Goal: Information Seeking & Learning: Learn about a topic

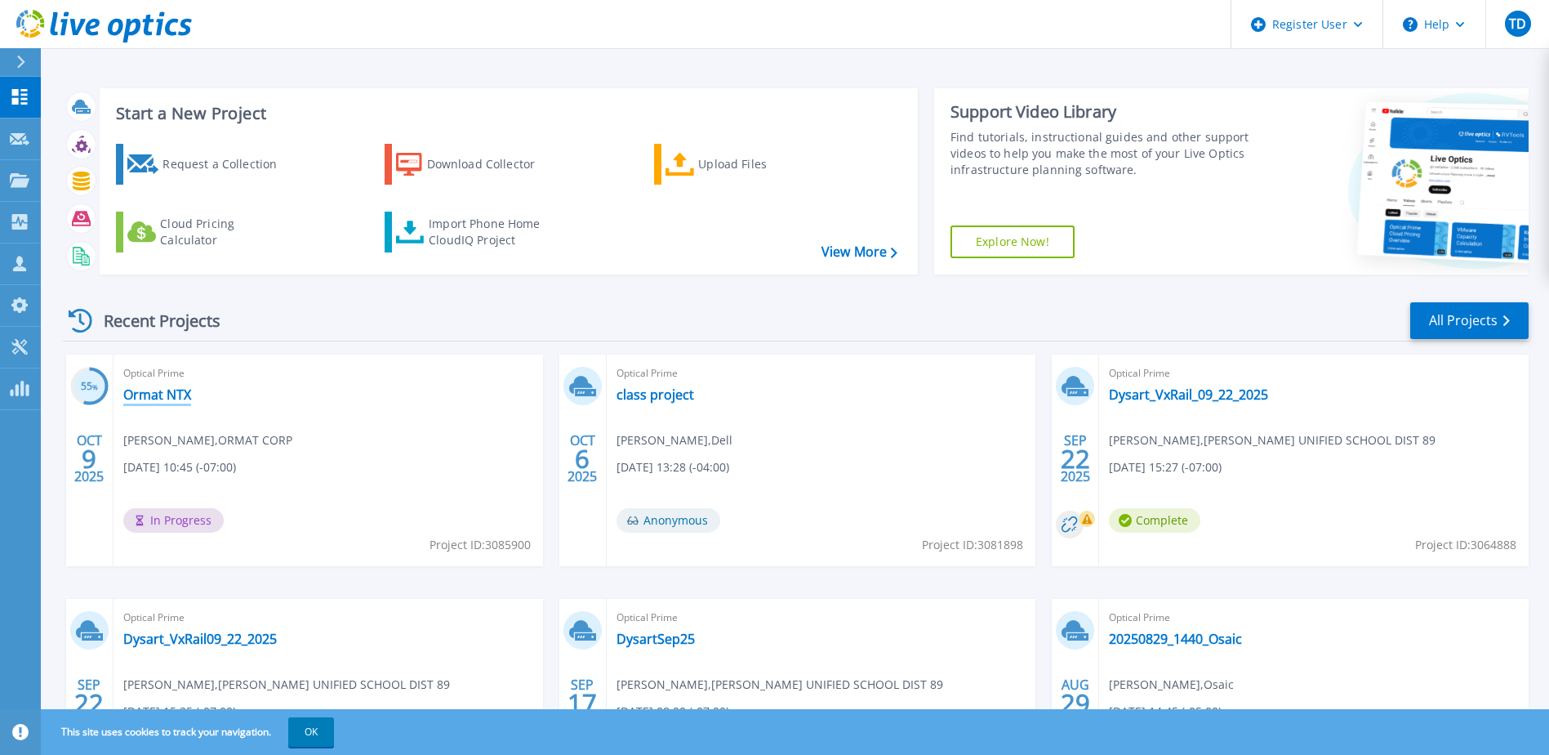
click at [148, 395] on link "Ormat NTX" at bounding box center [157, 394] width 68 height 16
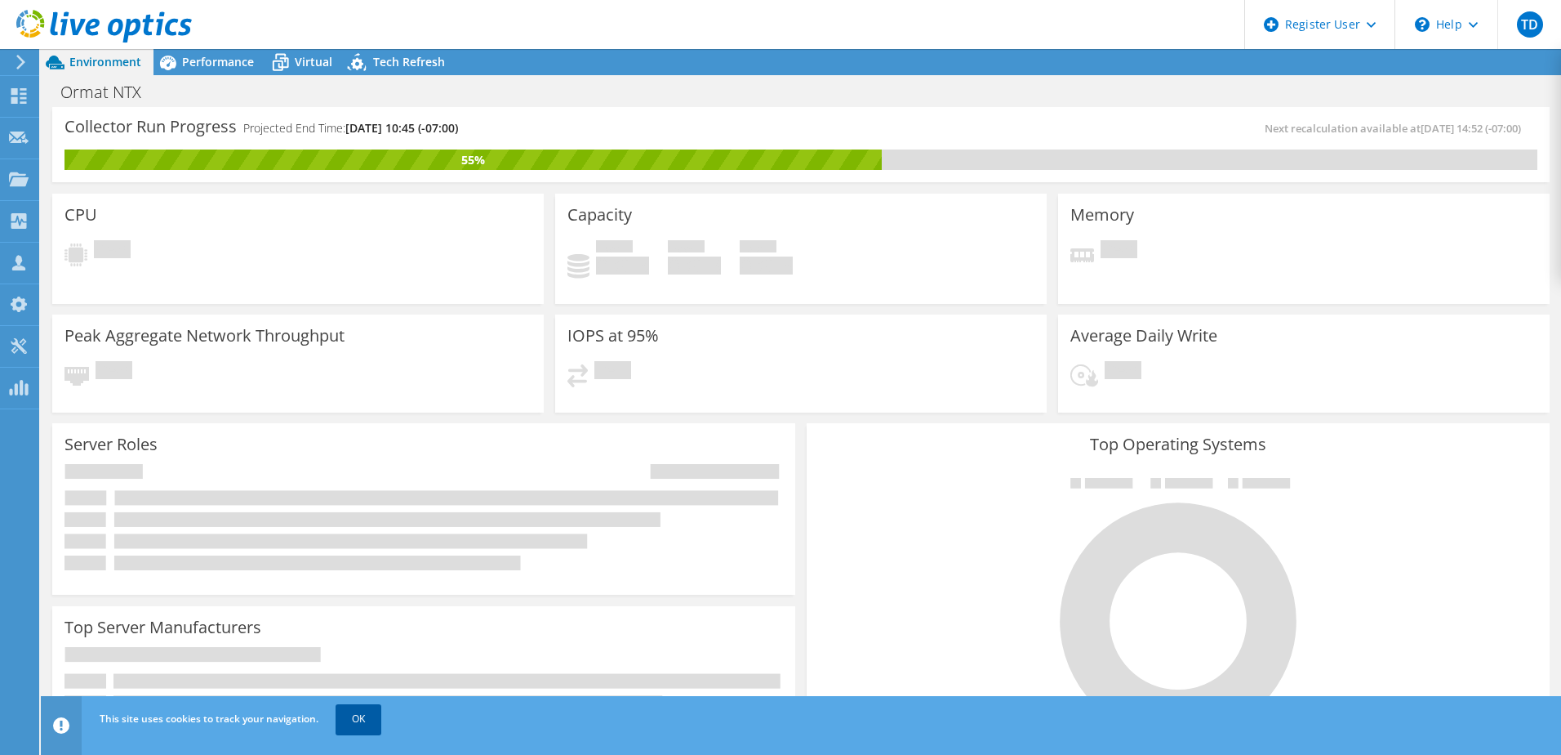
click at [355, 723] on link "OK" at bounding box center [359, 718] width 46 height 29
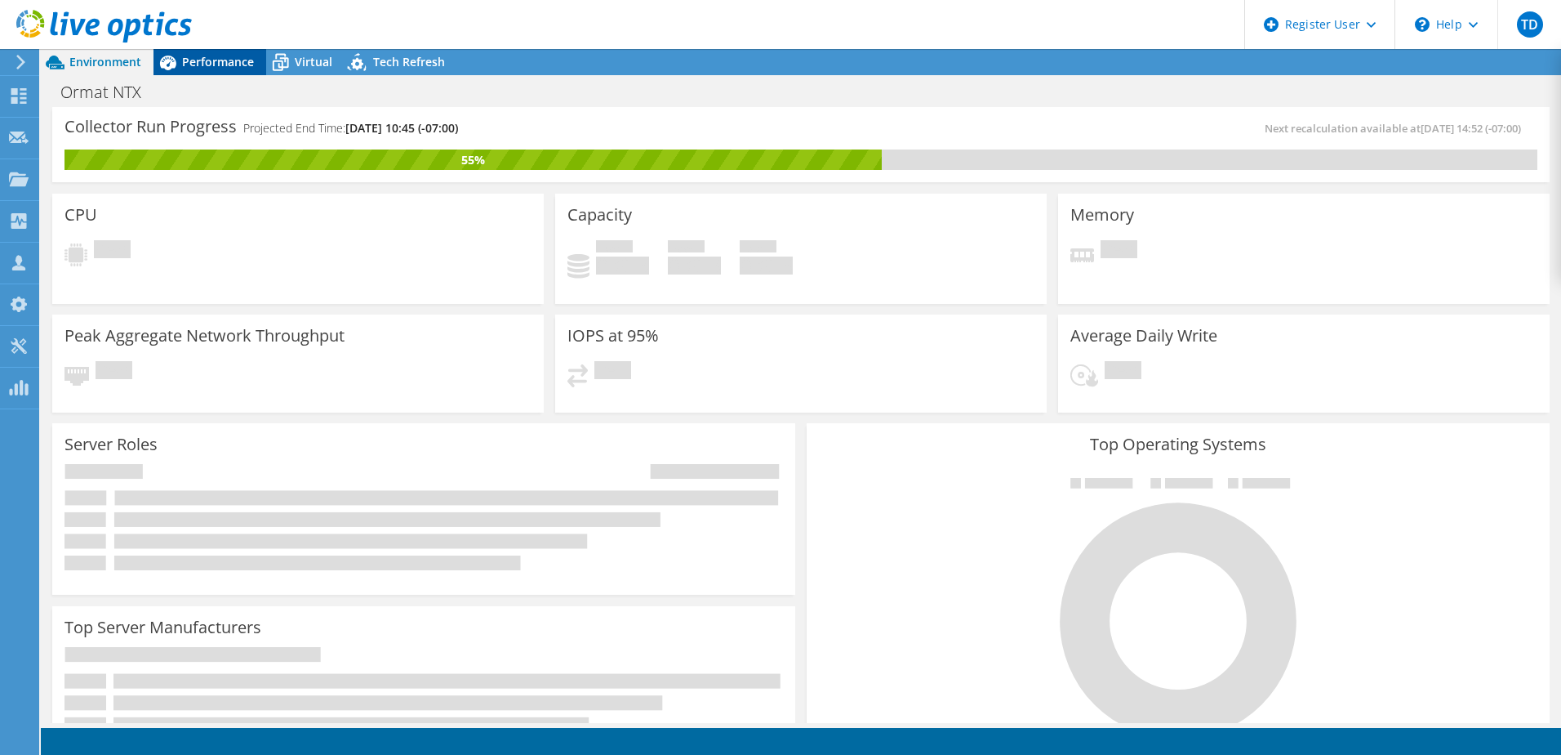
click at [207, 60] on span "Performance" at bounding box center [218, 62] width 72 height 16
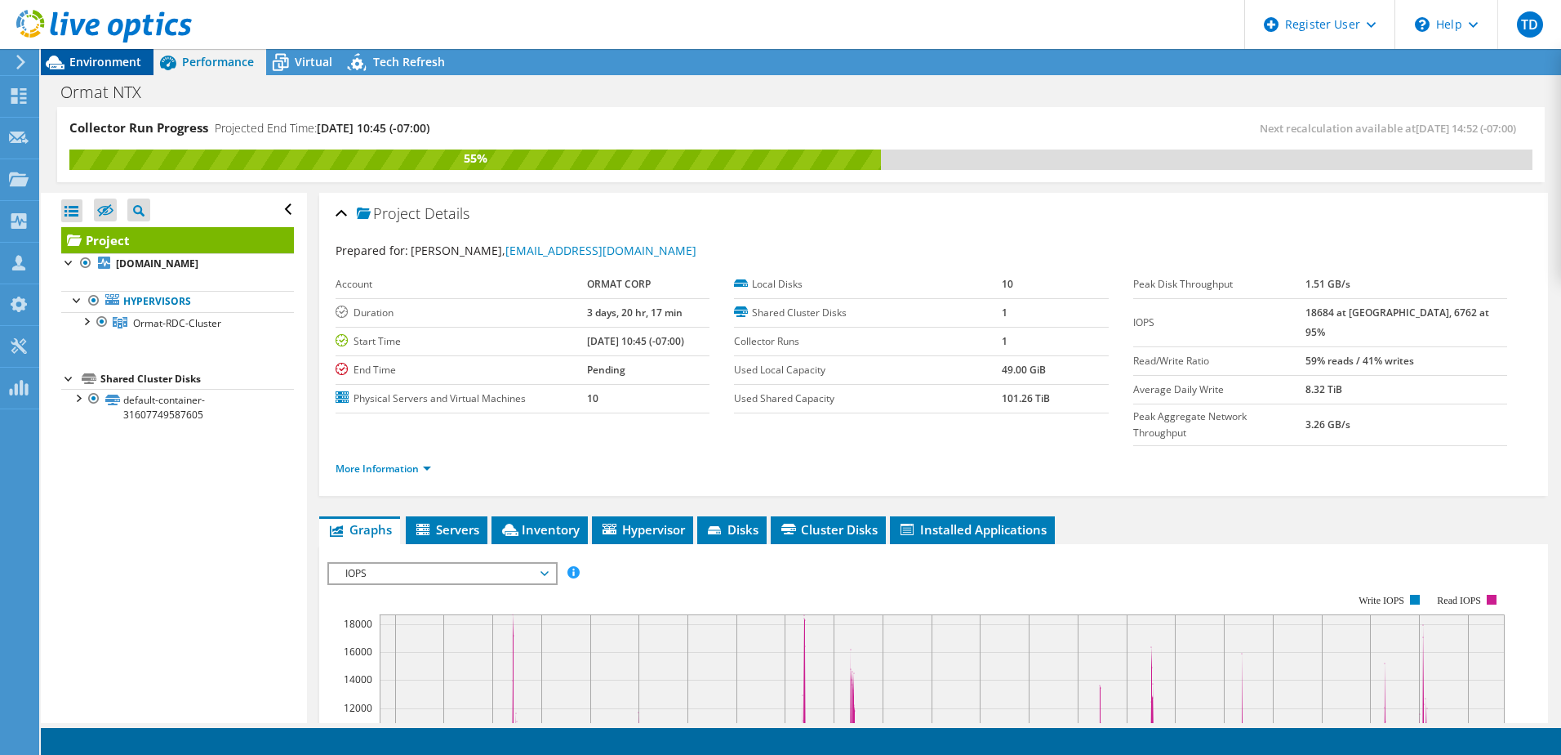
click at [103, 65] on span "Environment" at bounding box center [105, 62] width 72 height 16
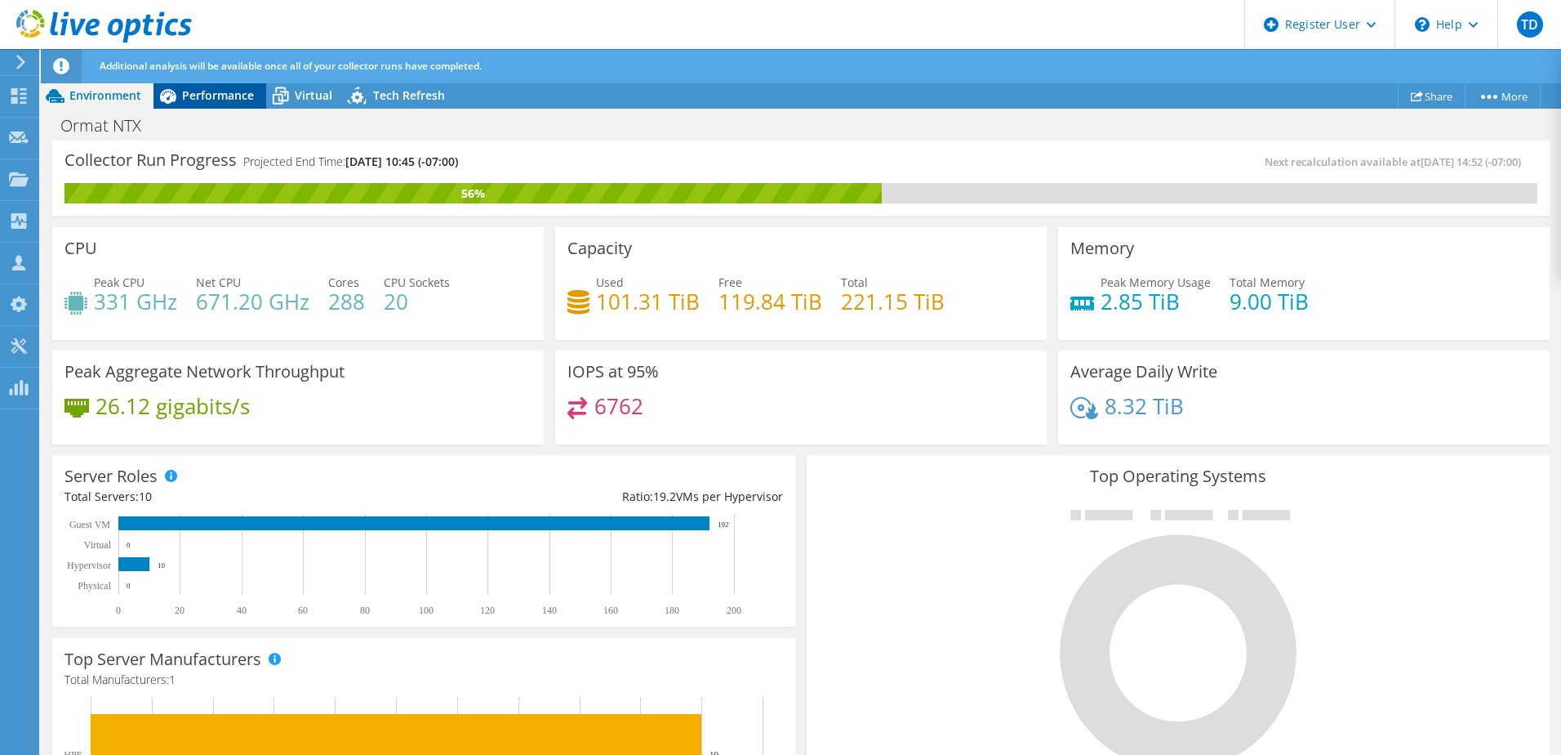
click at [198, 102] on span "Performance" at bounding box center [218, 95] width 72 height 16
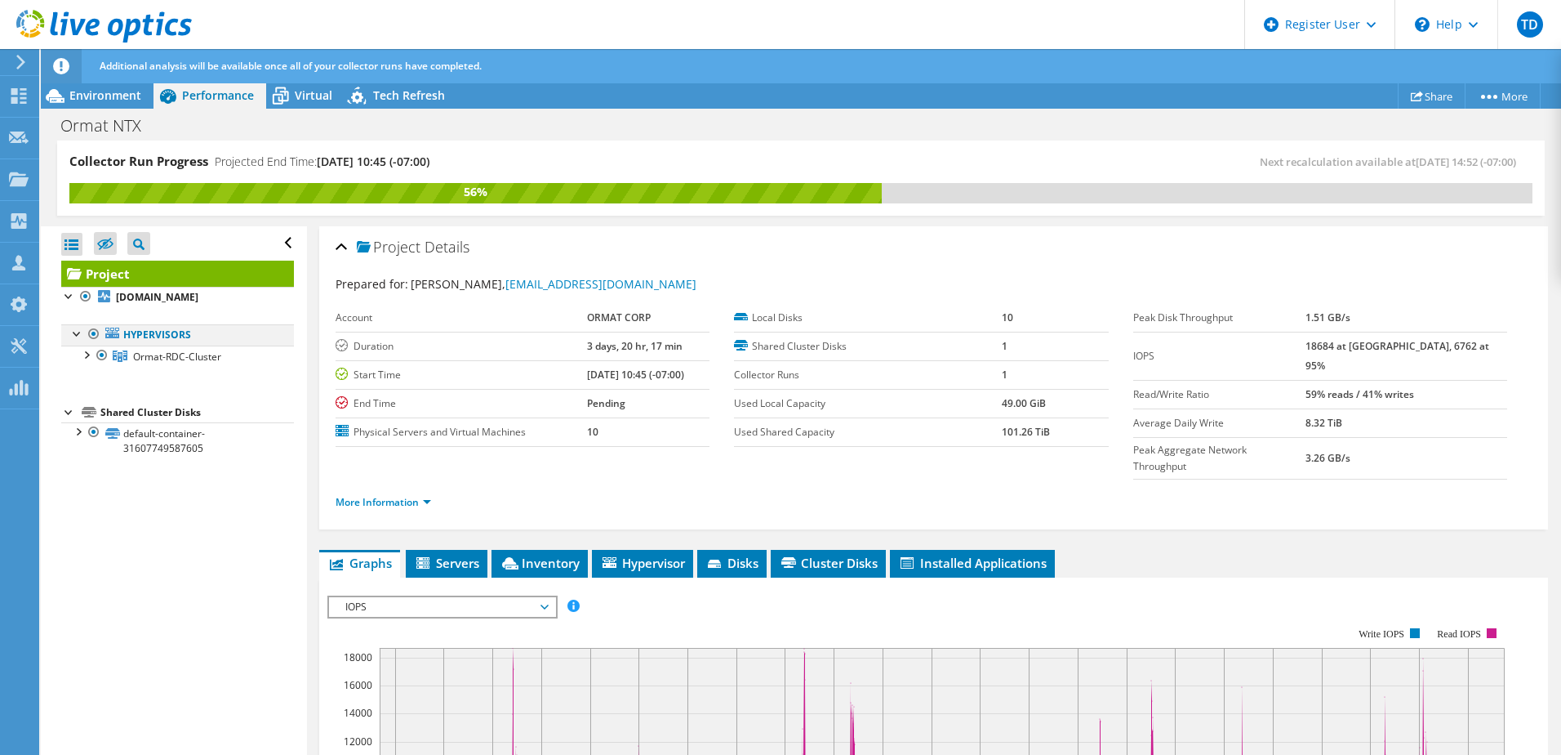
click at [76, 336] on div at bounding box center [77, 332] width 16 height 16
click at [83, 356] on div at bounding box center [86, 353] width 16 height 16
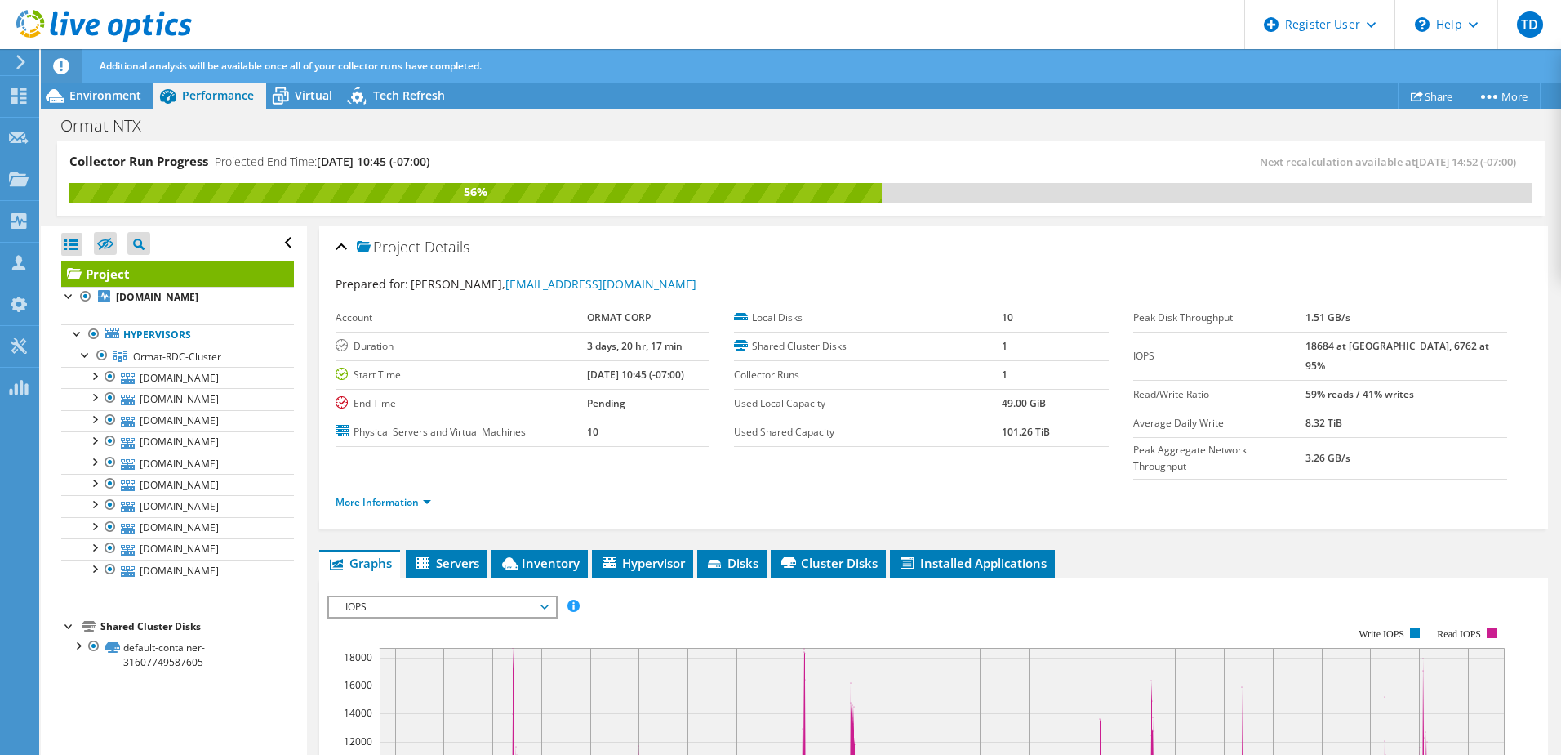
scroll to position [47, 0]
click at [151, 367] on link "[DOMAIN_NAME]" at bounding box center [177, 377] width 233 height 21
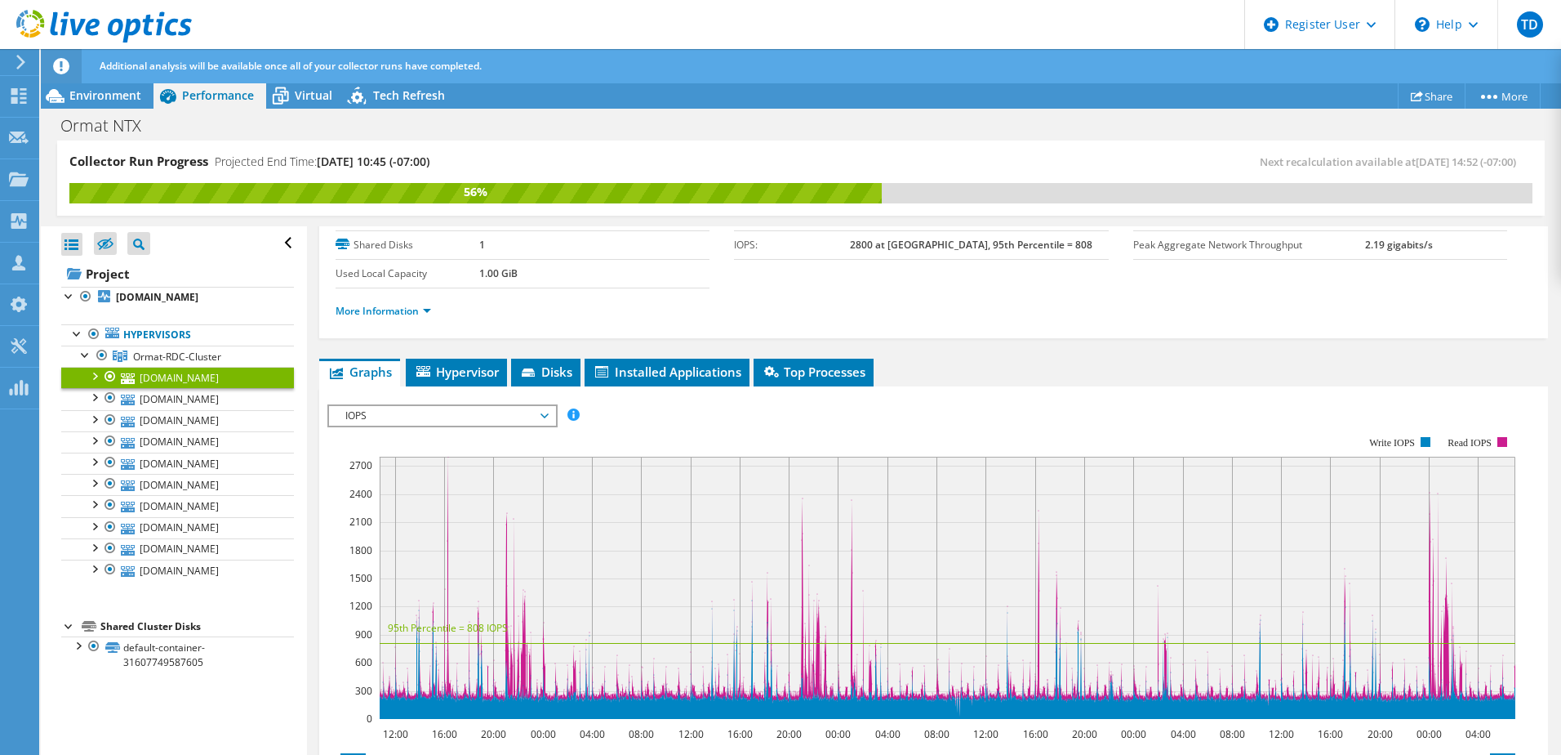
scroll to position [0, 0]
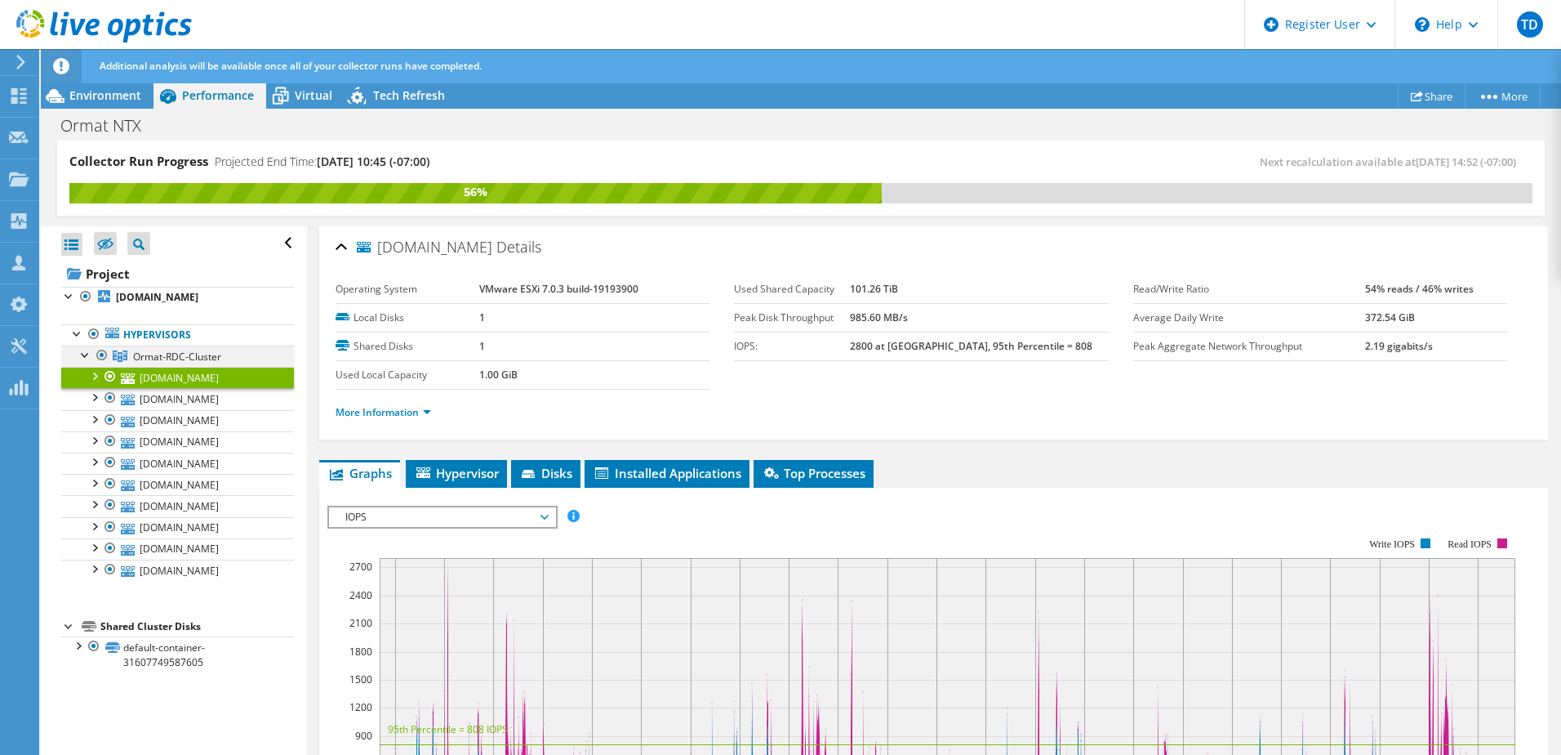
click at [85, 345] on div at bounding box center [86, 353] width 16 height 16
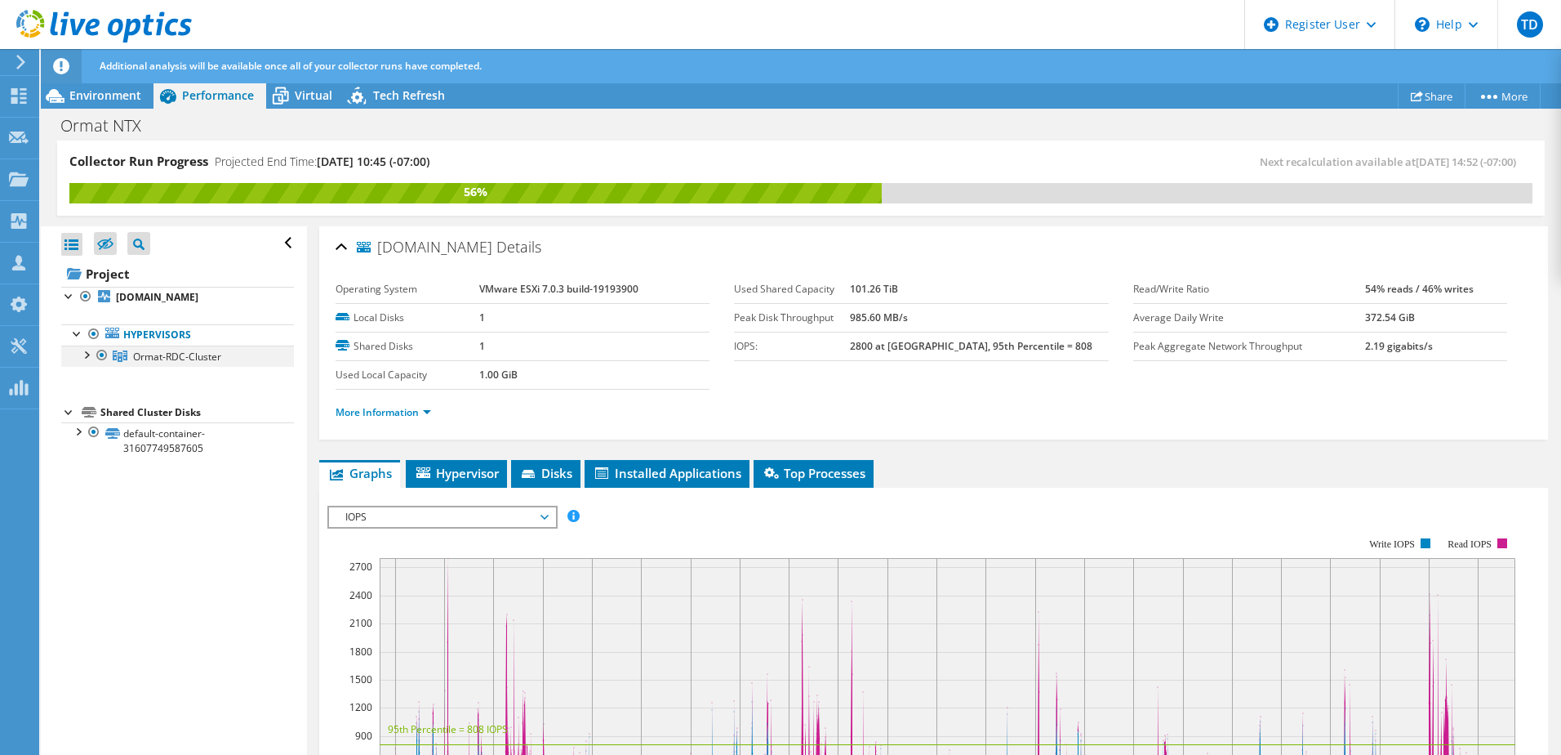
click at [91, 358] on div at bounding box center [86, 353] width 16 height 16
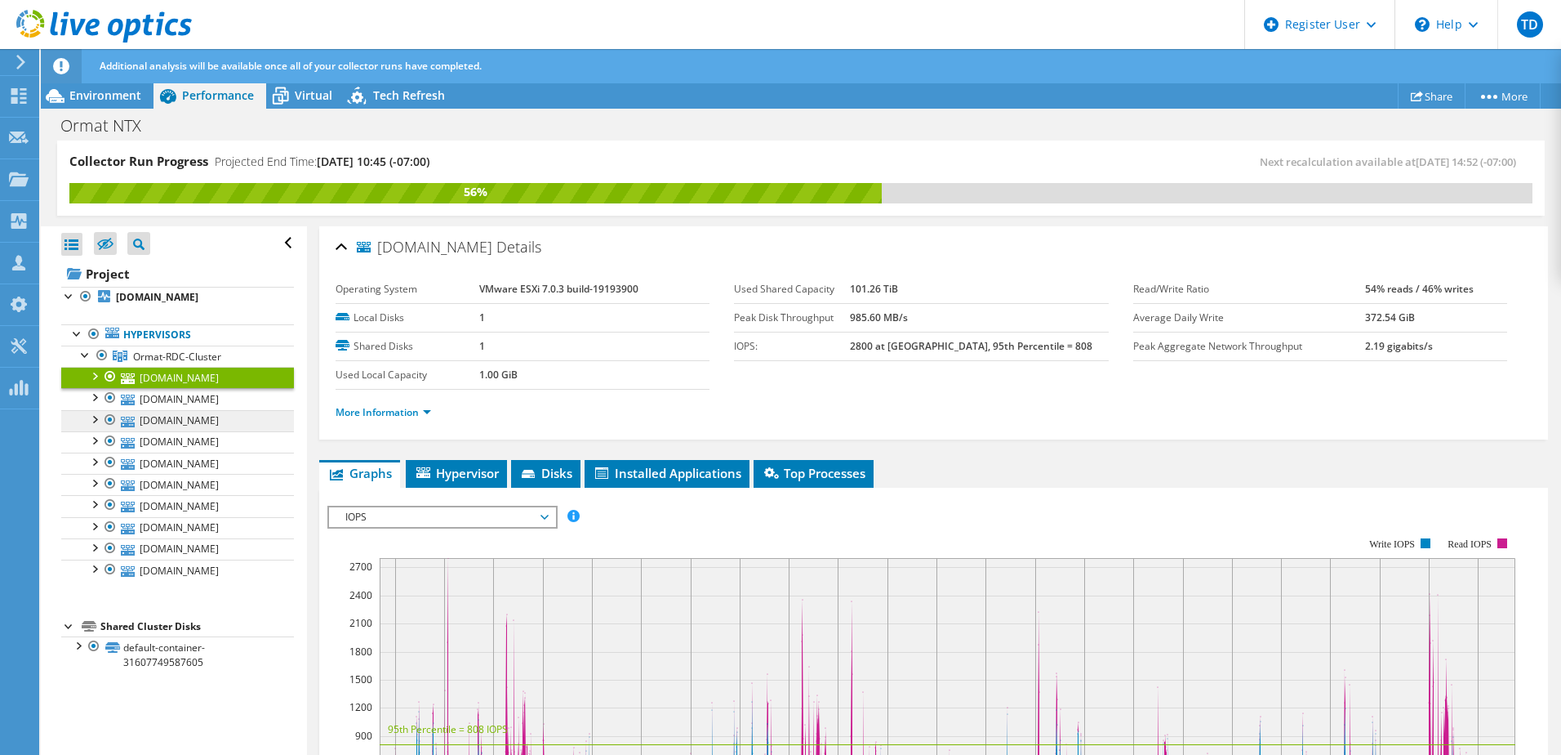
scroll to position [82, 0]
click at [67, 633] on div at bounding box center [69, 625] width 16 height 16
click at [118, 95] on span "Environment" at bounding box center [105, 95] width 72 height 16
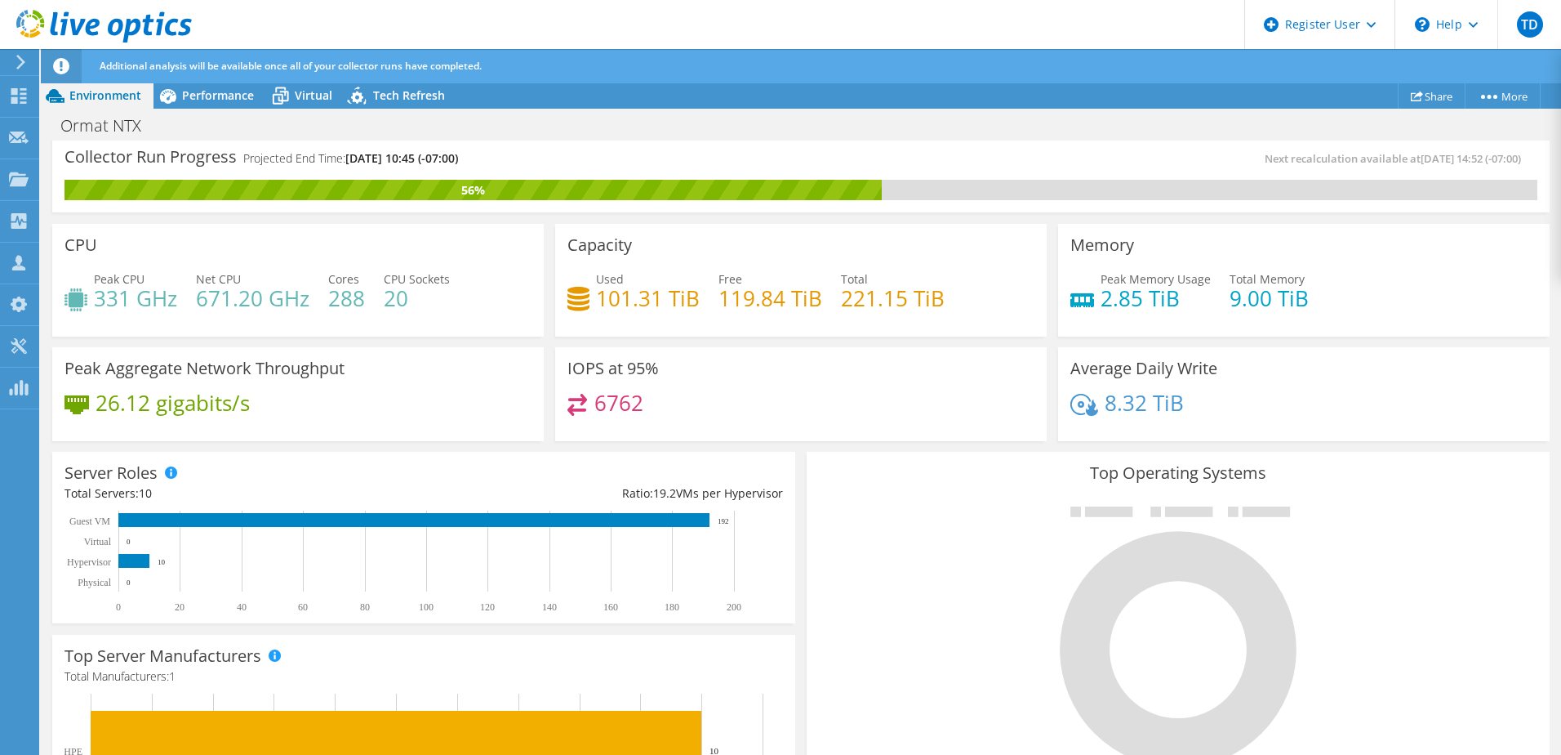
scroll to position [0, 0]
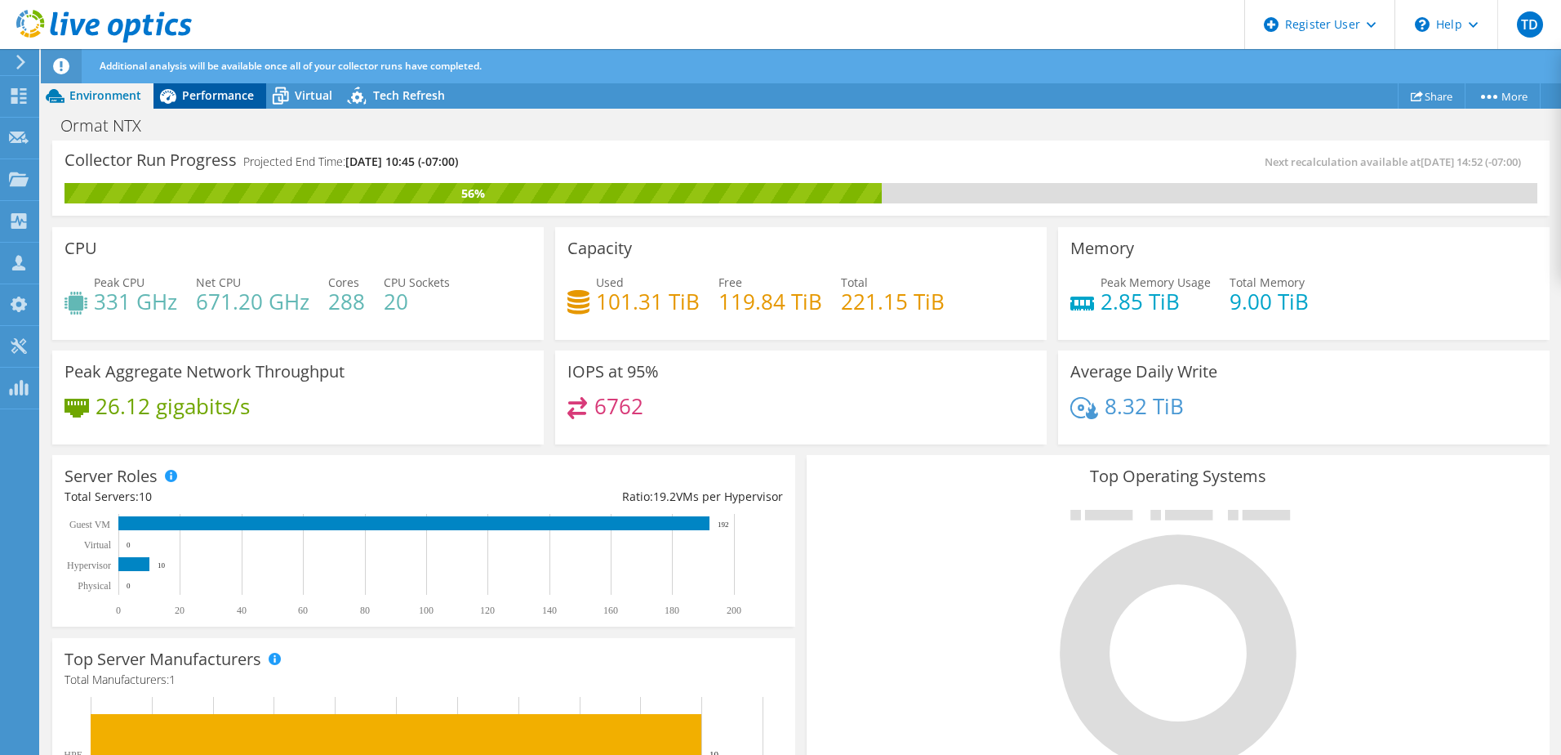
click at [229, 95] on span "Performance" at bounding box center [218, 95] width 72 height 16
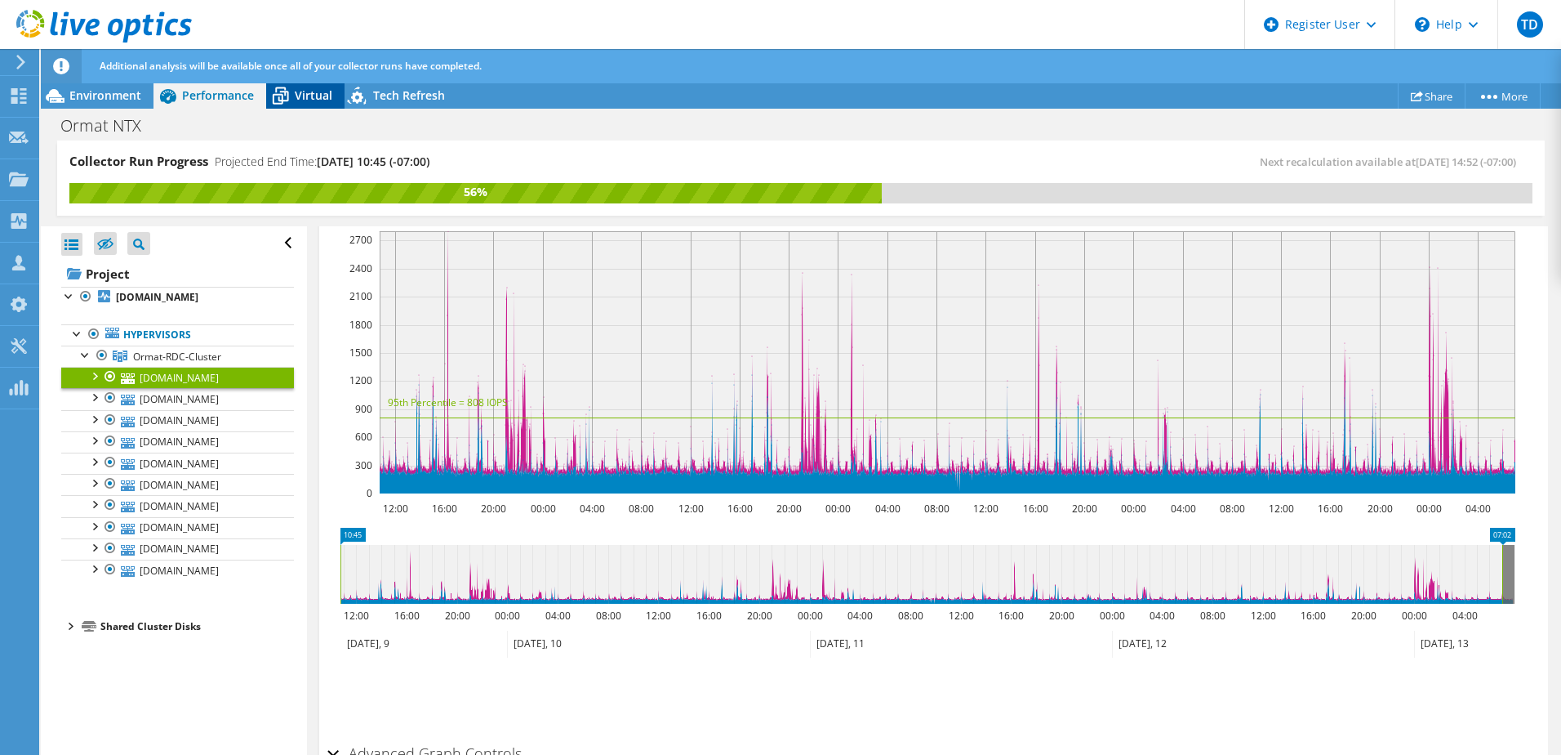
click at [309, 98] on span "Virtual" at bounding box center [314, 95] width 38 height 16
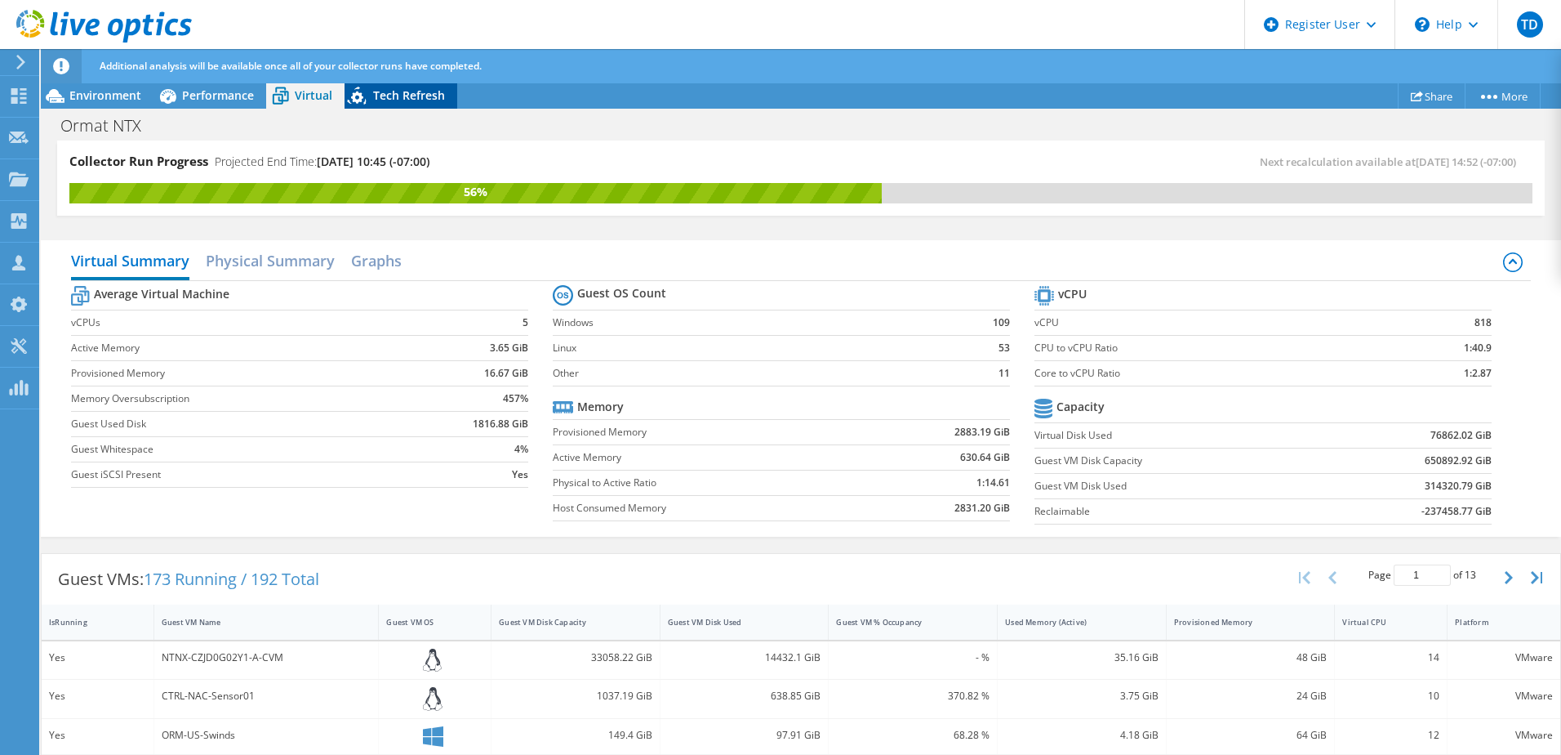
click at [399, 96] on span "Tech Refresh" at bounding box center [409, 95] width 72 height 16
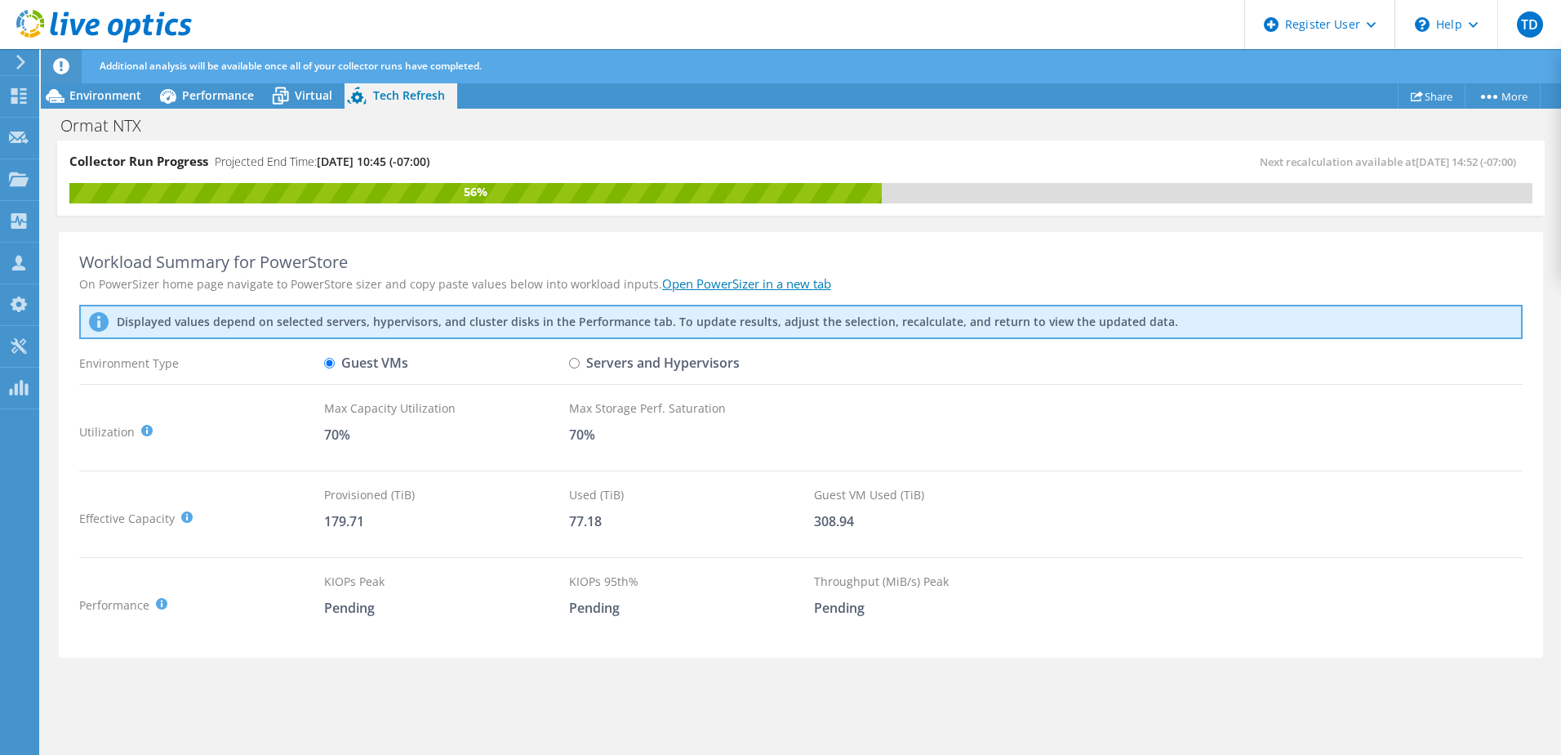
click at [577, 367] on input "Servers and Hypervisors" at bounding box center [574, 363] width 11 height 11
radio input "true"
click at [333, 365] on input "Guest VMs" at bounding box center [329, 363] width 11 height 11
radio input "true"
click at [572, 364] on input "Servers and Hypervisors" at bounding box center [574, 363] width 11 height 11
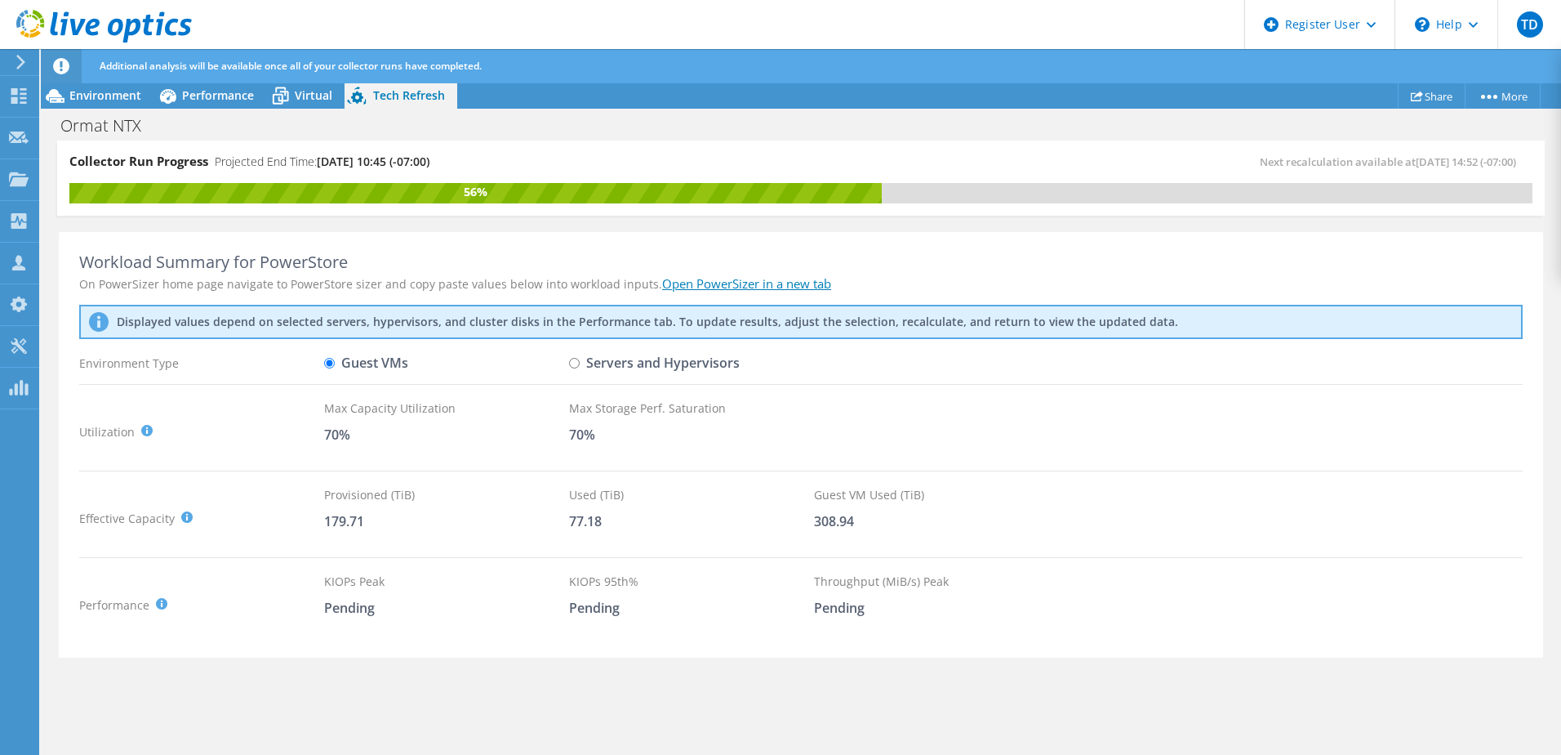
radio input "true"
click at [332, 364] on input "Guest VMs" at bounding box center [329, 363] width 11 height 11
radio input "true"
click at [577, 361] on input "Servers and Hypervisors" at bounding box center [574, 363] width 11 height 11
radio input "true"
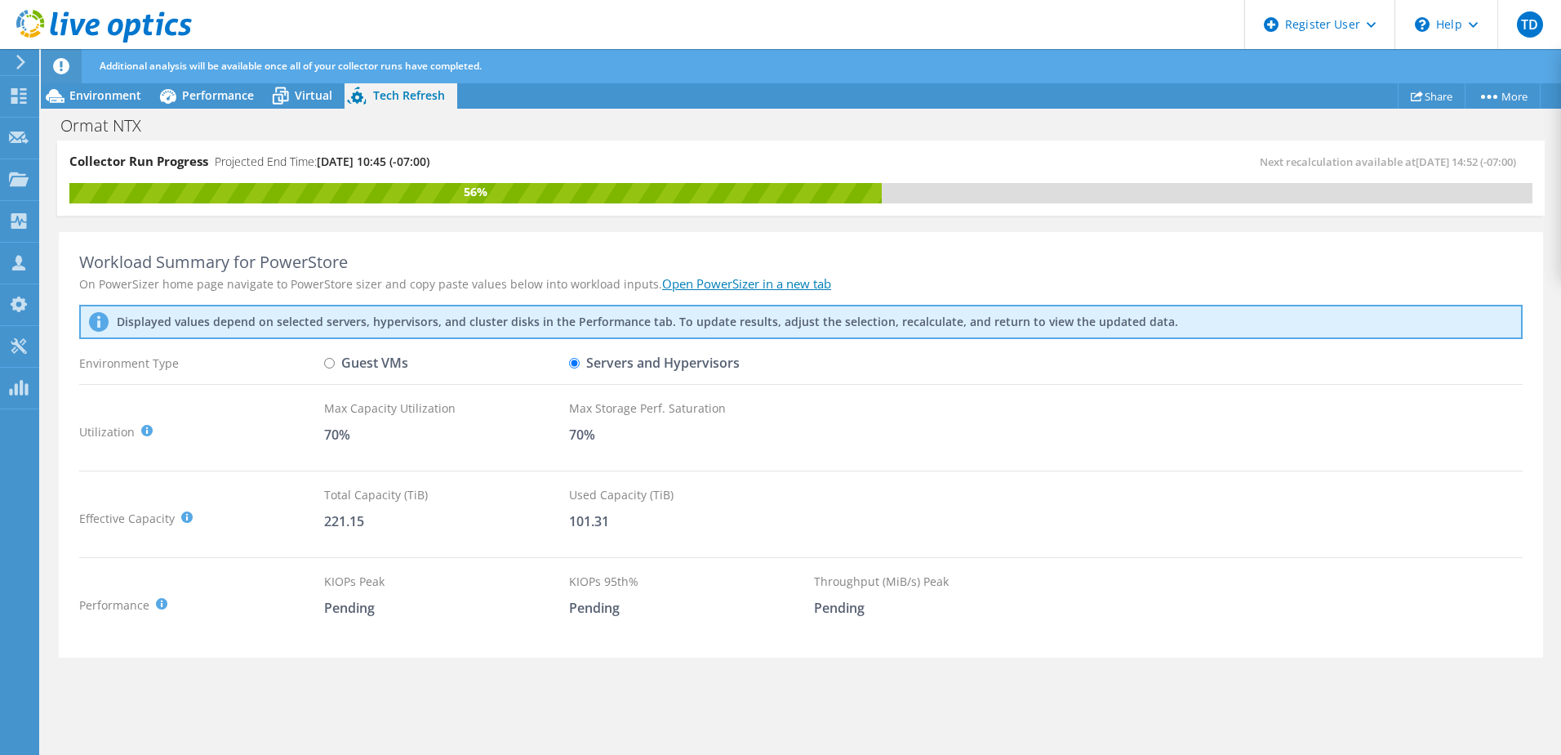
click at [329, 367] on input "Guest VMs" at bounding box center [329, 363] width 11 height 11
radio input "true"
radio input "false"
click at [314, 100] on span "Virtual" at bounding box center [314, 95] width 38 height 16
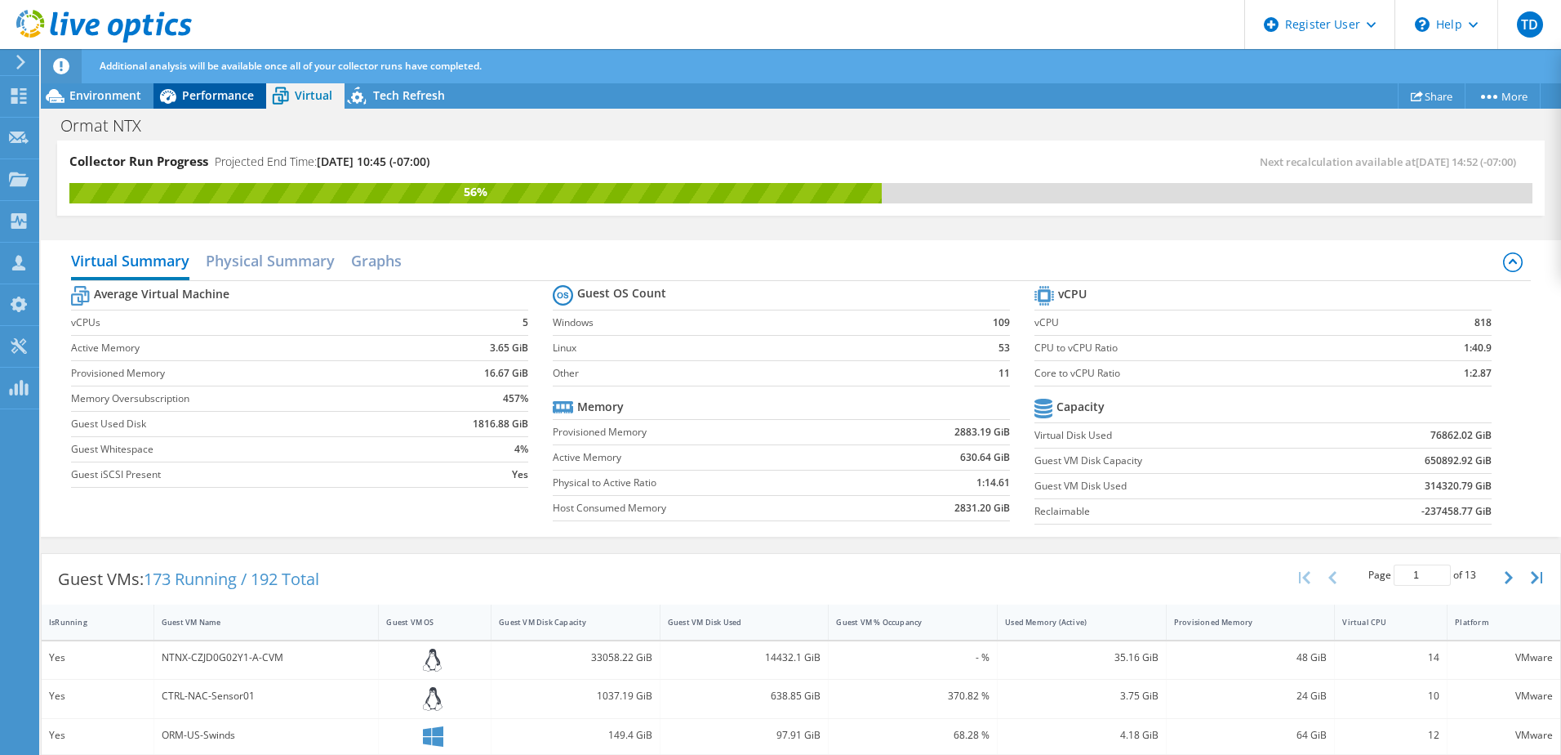
click at [217, 101] on span "Performance" at bounding box center [218, 95] width 72 height 16
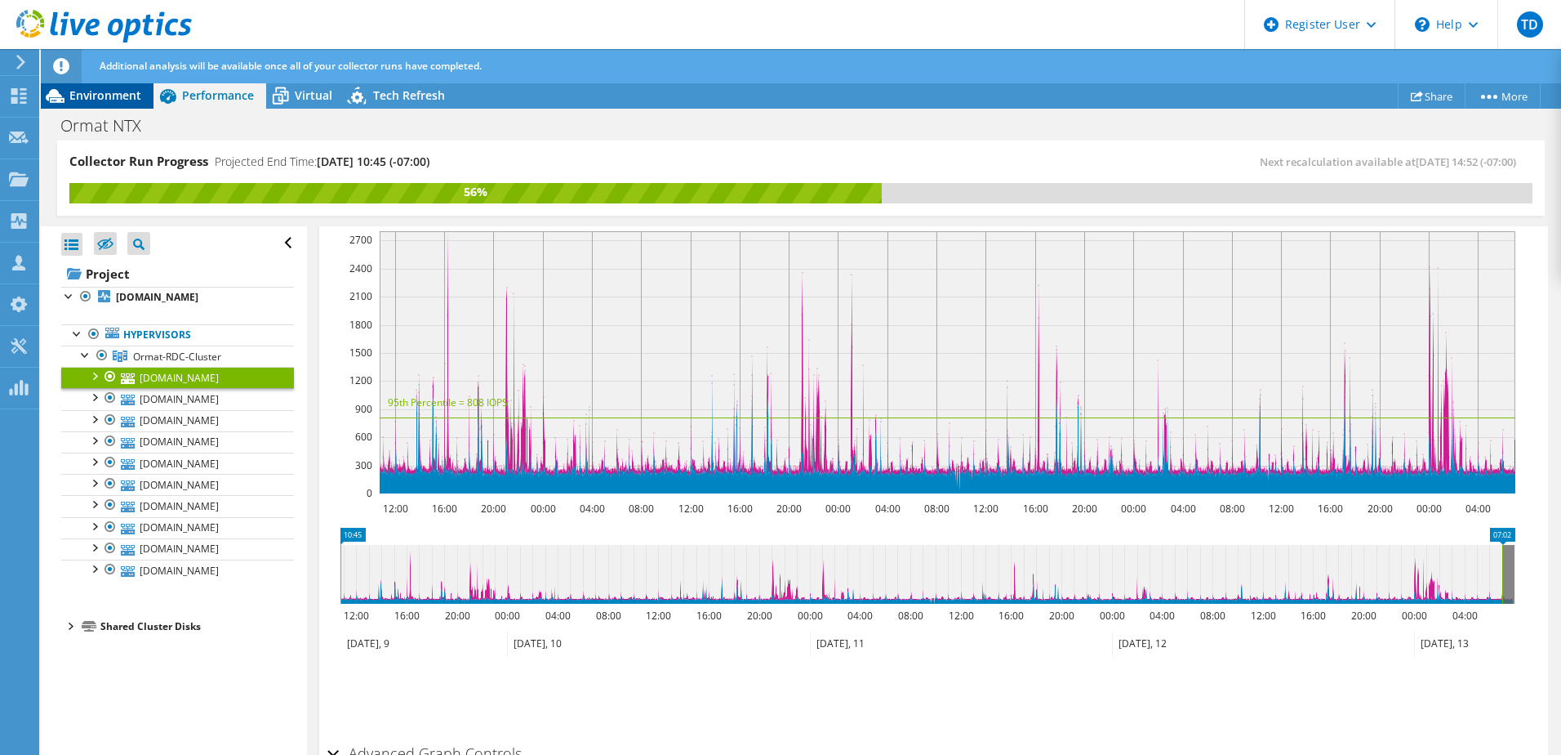
click at [92, 97] on span "Environment" at bounding box center [105, 95] width 72 height 16
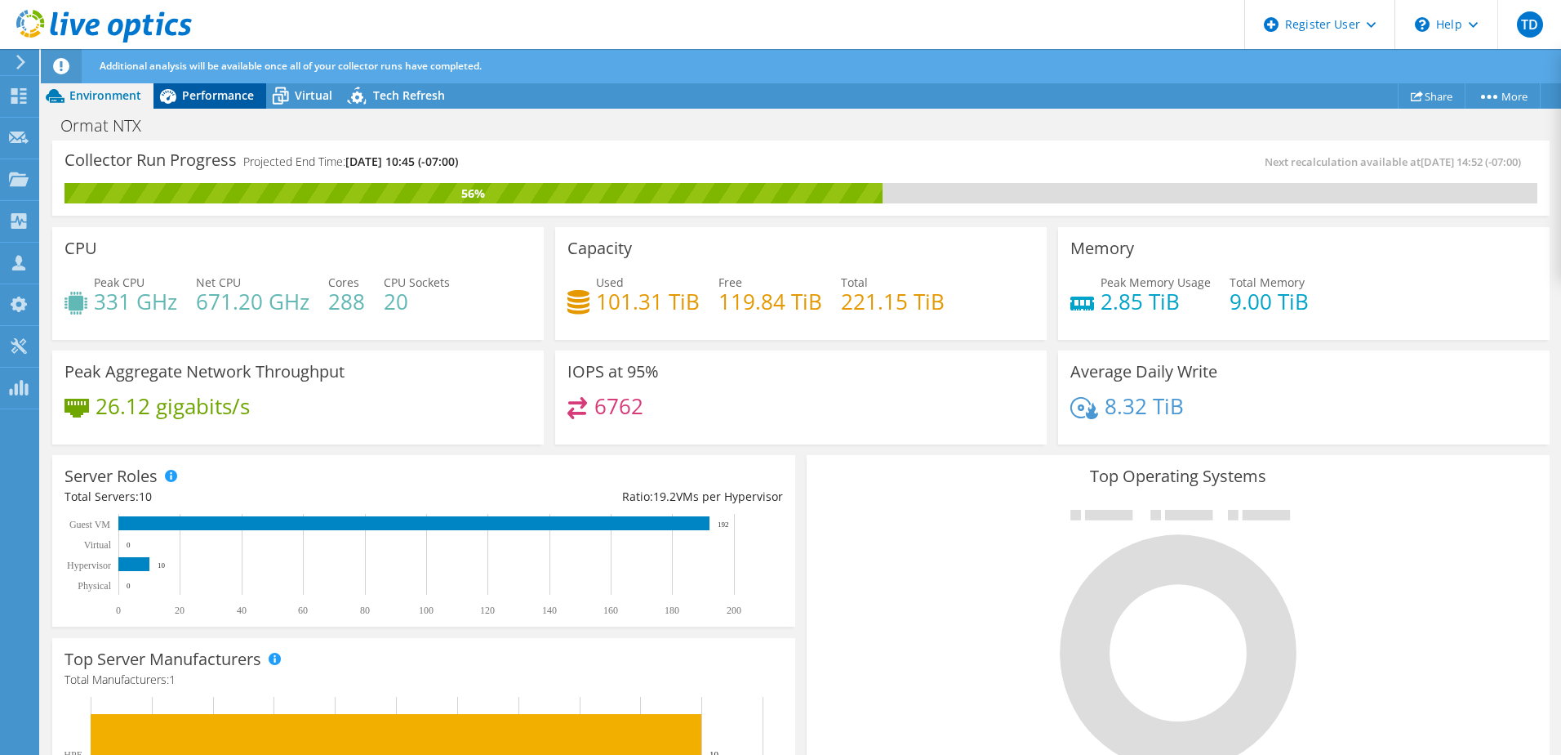
click at [208, 104] on div "Performance" at bounding box center [210, 95] width 113 height 26
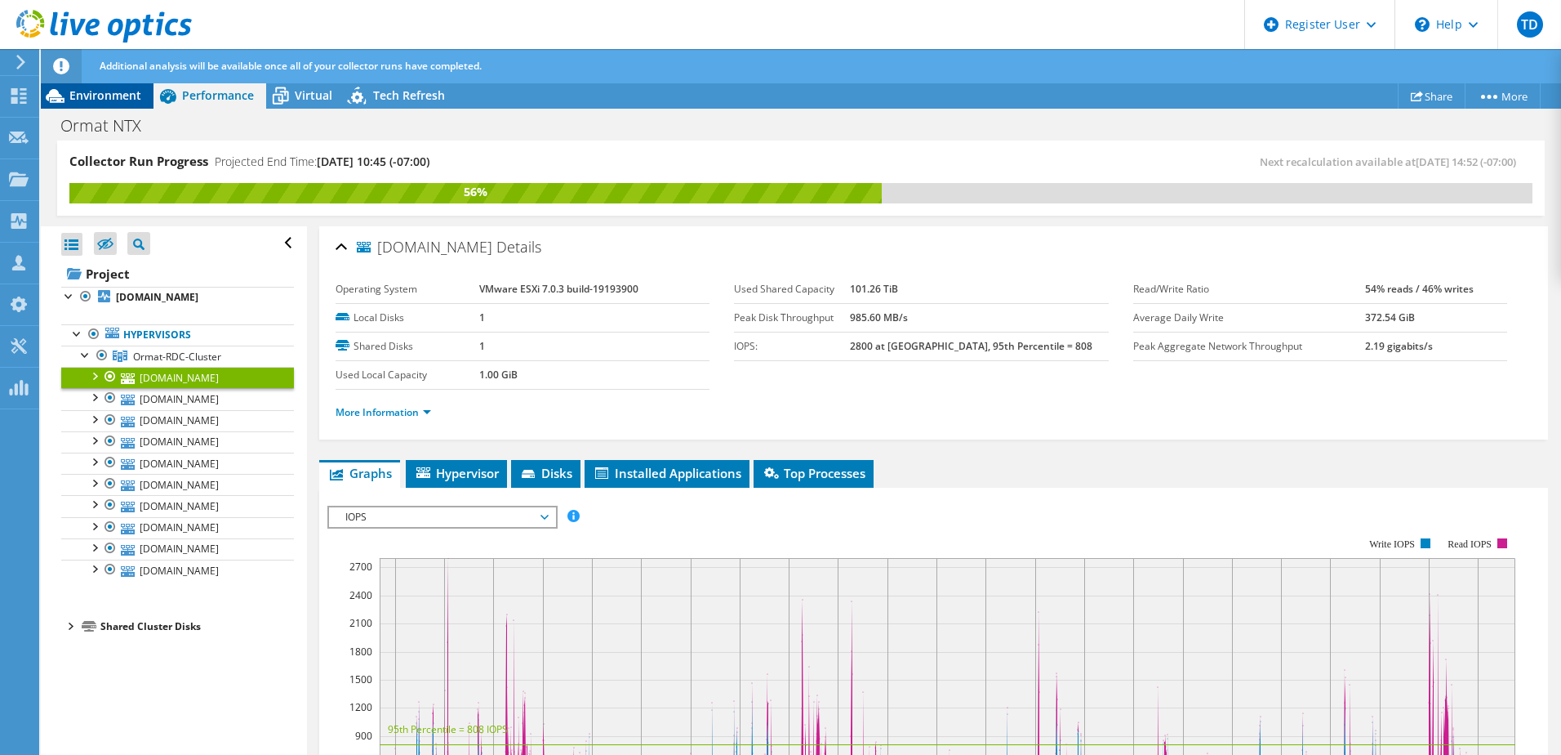
click at [94, 95] on span "Environment" at bounding box center [105, 95] width 72 height 16
